Goal: Browse casually

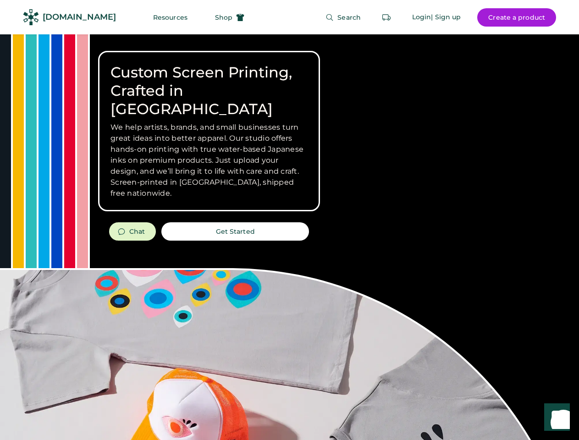
click at [289, 220] on div "Custom Screen Printing, Crafted in [GEOGRAPHIC_DATA] We help artists, brands, a…" at bounding box center [289, 325] width 579 height 582
click at [289, 237] on div "Custom Screen Printing, Crafted in [GEOGRAPHIC_DATA] We help artists, brands, a…" at bounding box center [289, 325] width 579 height 582
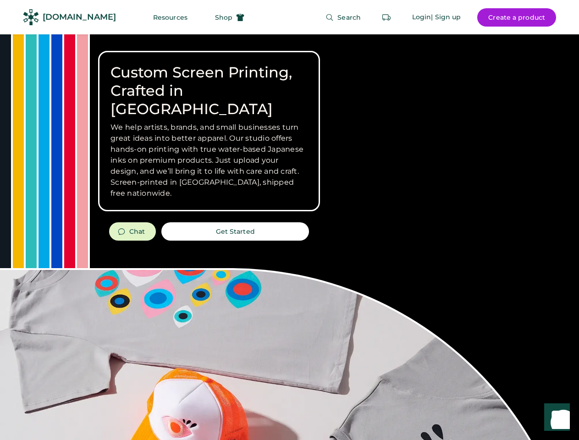
click at [289, 237] on div "Custom Screen Printing, Crafted in [GEOGRAPHIC_DATA] We help artists, brands, a…" at bounding box center [289, 325] width 579 height 582
click at [209, 131] on h3 "We help artists, brands, and small businesses turn great ideas into better appa…" at bounding box center [208, 160] width 197 height 77
click at [209, 122] on h3 "We help artists, brands, and small businesses turn great ideas into better appa…" at bounding box center [208, 160] width 197 height 77
click at [209, 82] on h1 "Custom Screen Printing, Crafted in [GEOGRAPHIC_DATA]" at bounding box center [208, 90] width 197 height 55
